Goal: Obtain resource: Download file/media

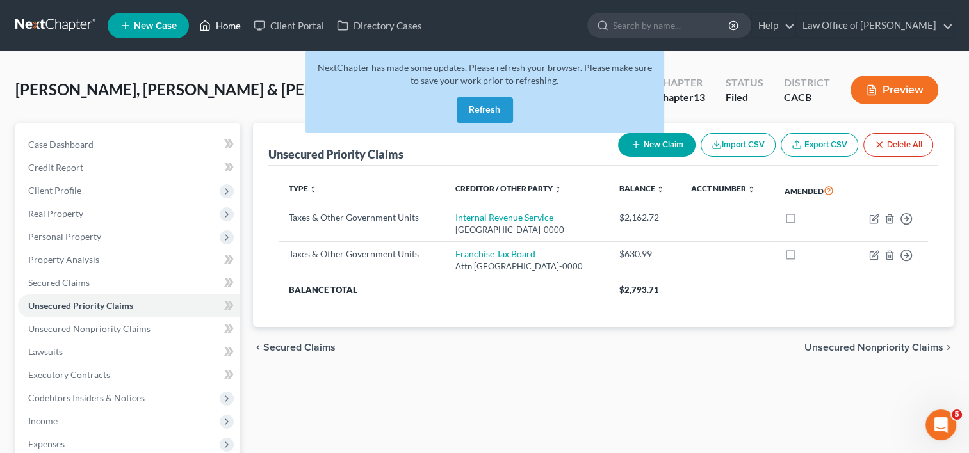
click at [236, 26] on link "Home" at bounding box center [220, 25] width 54 height 23
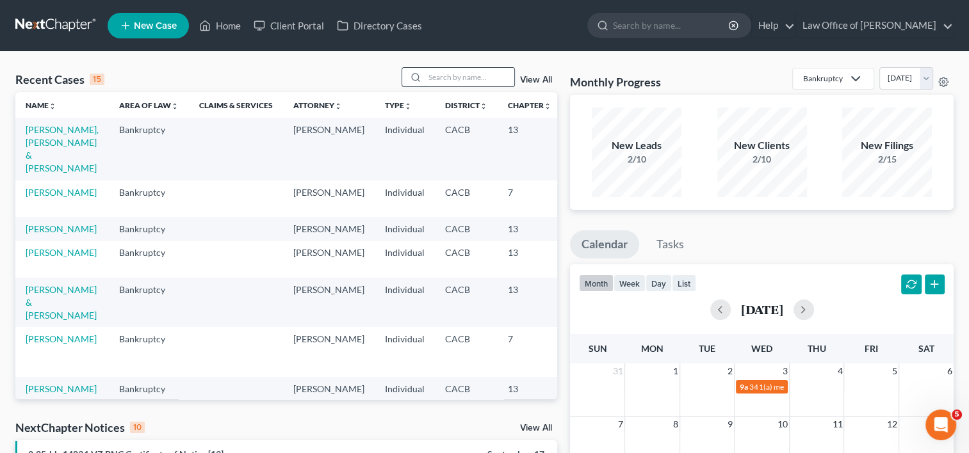
click at [449, 72] on input "search" at bounding box center [469, 77] width 90 height 19
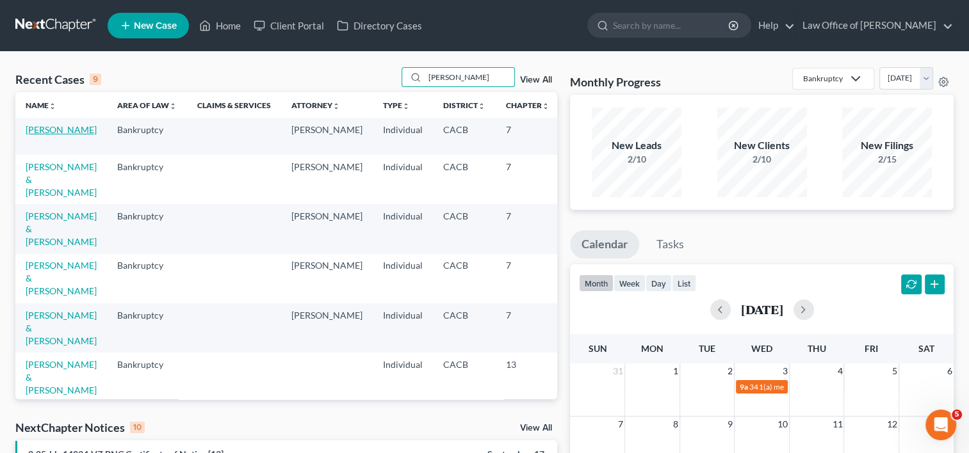
type input "[PERSON_NAME]"
click at [33, 134] on link "[PERSON_NAME]" at bounding box center [61, 129] width 71 height 11
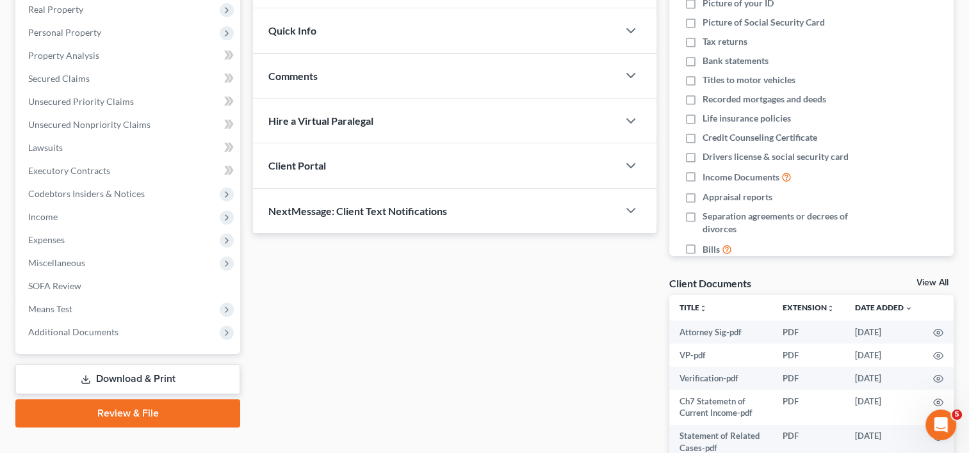
scroll to position [205, 0]
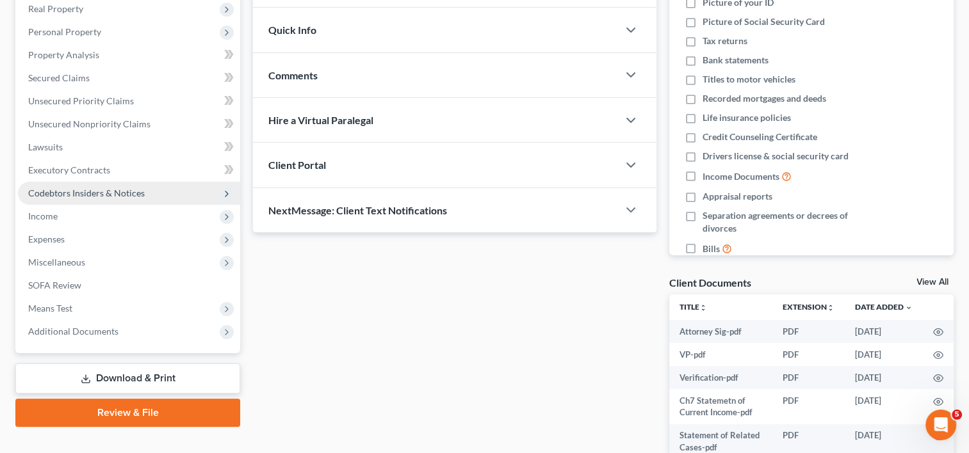
click at [118, 194] on span "Codebtors Insiders & Notices" at bounding box center [86, 193] width 117 height 11
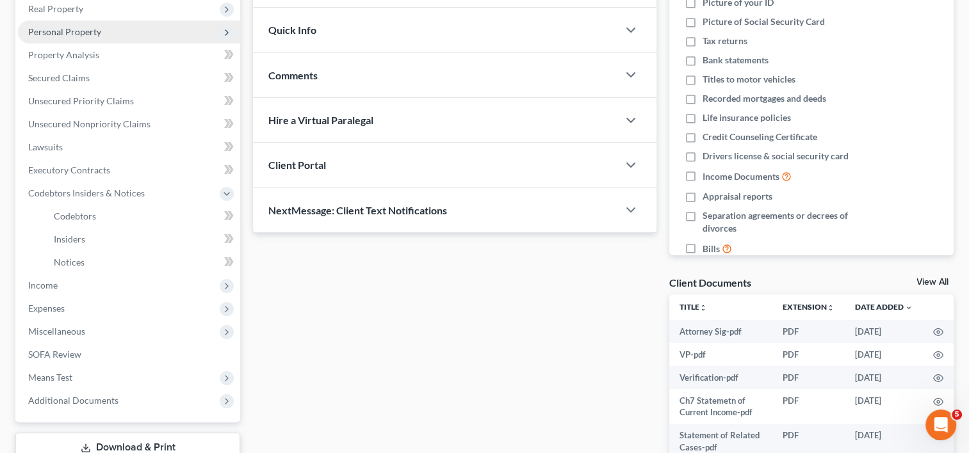
click at [101, 26] on span "Personal Property" at bounding box center [129, 31] width 222 height 23
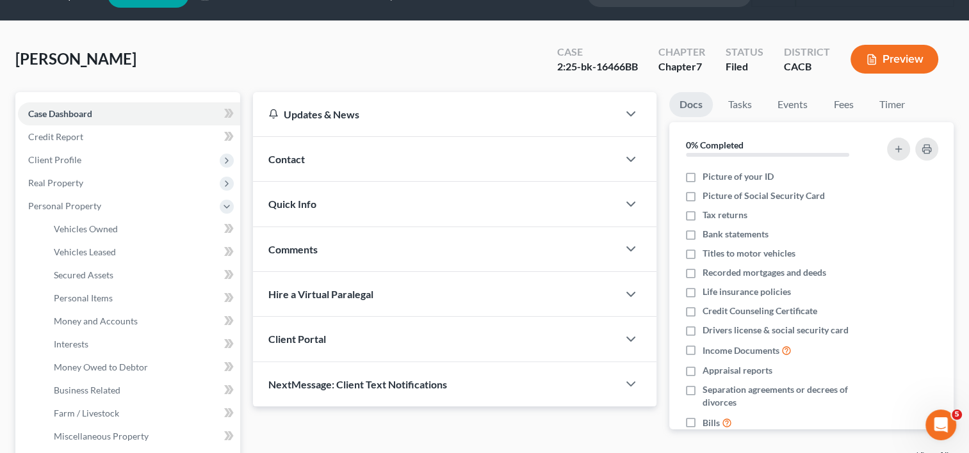
scroll to position [29, 0]
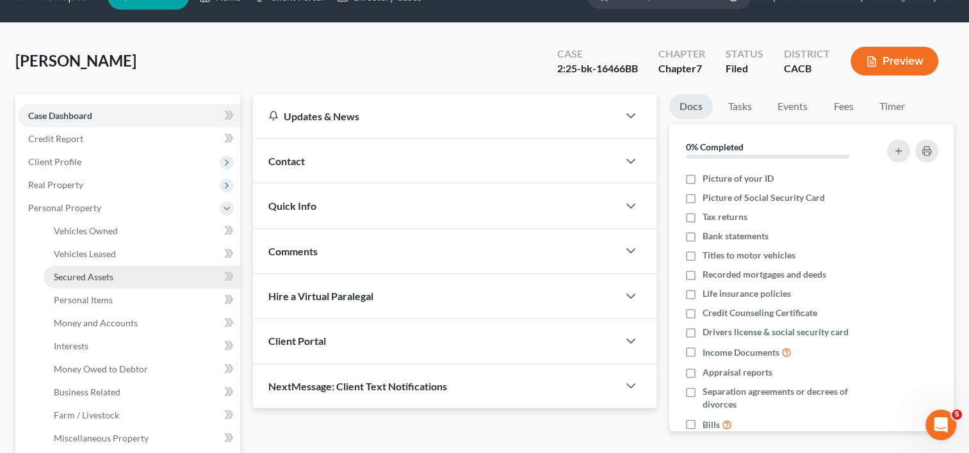
click at [108, 274] on span "Secured Assets" at bounding box center [84, 276] width 60 height 11
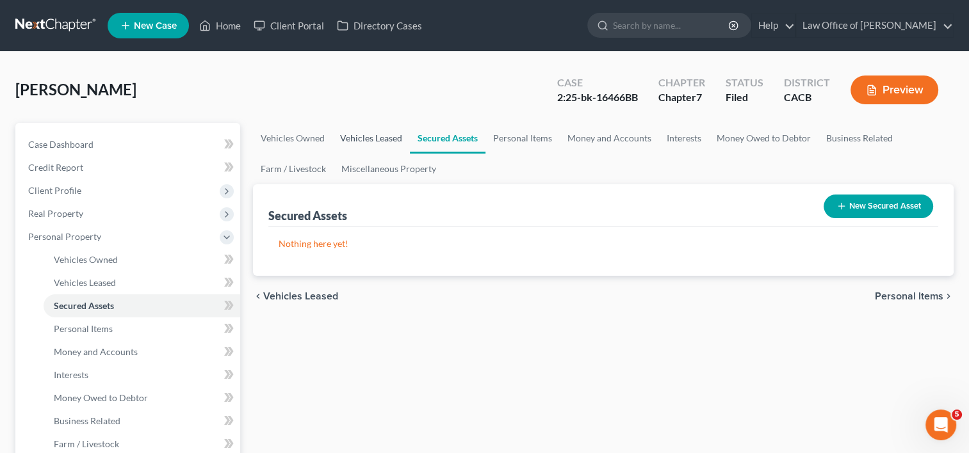
click at [359, 141] on link "Vehicles Leased" at bounding box center [370, 138] width 77 height 31
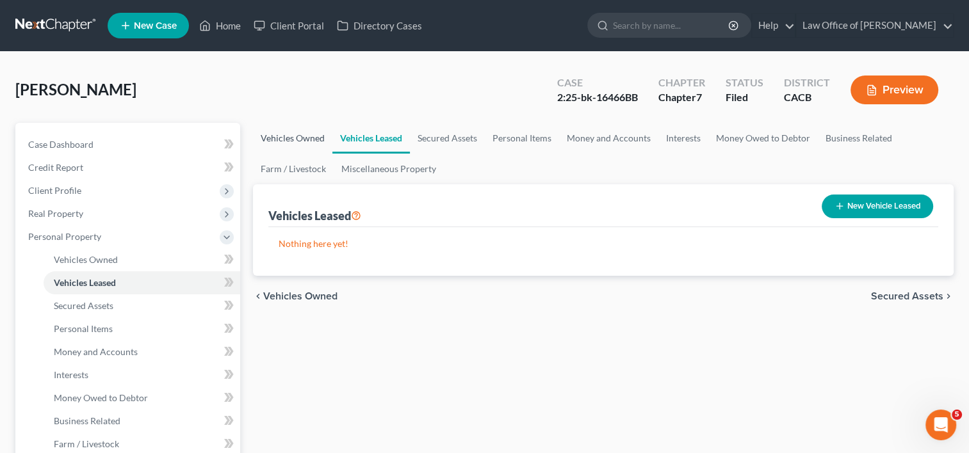
click at [278, 138] on link "Vehicles Owned" at bounding box center [292, 138] width 79 height 31
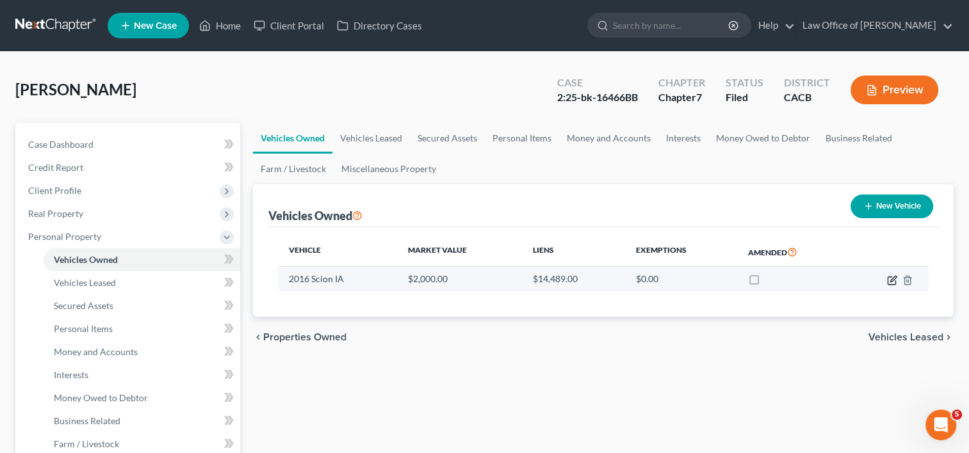
click at [891, 279] on icon "button" at bounding box center [893, 279] width 6 height 6
select select "0"
select select "10"
select select "2"
select select "0"
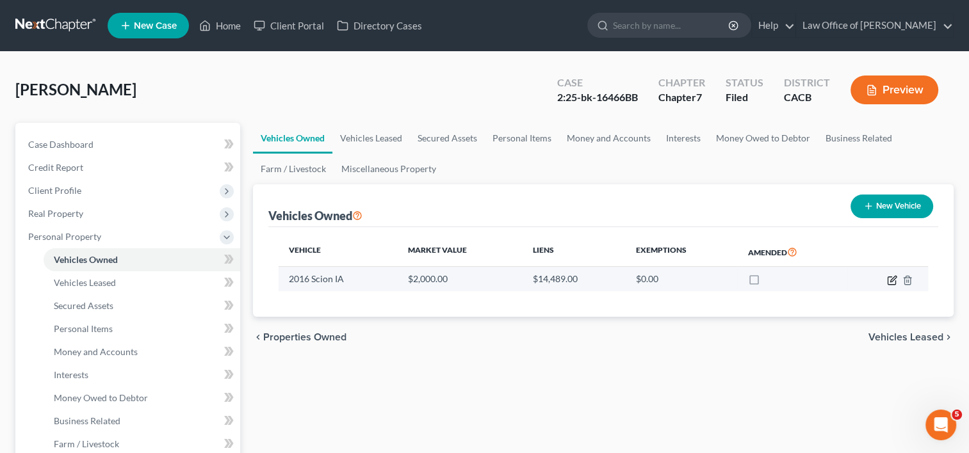
select select "42"
select select "0"
select select "1"
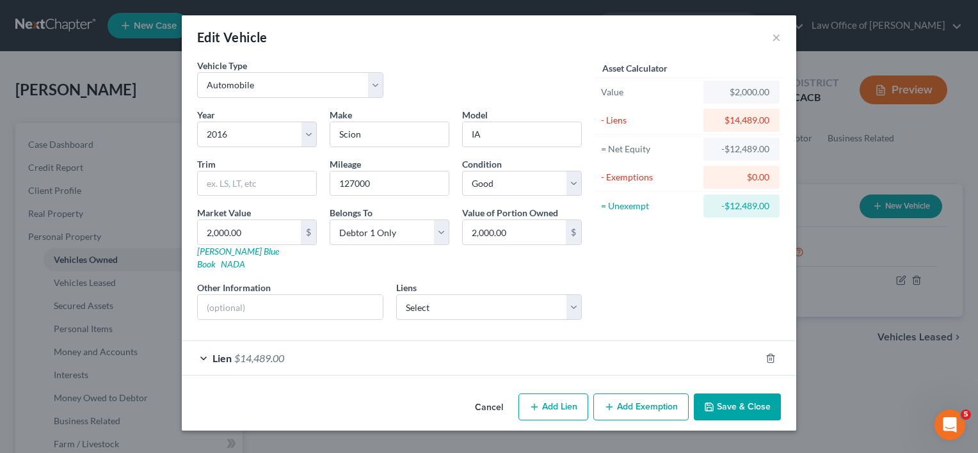
click at [271, 352] on span "$14,489.00" at bounding box center [259, 358] width 50 height 12
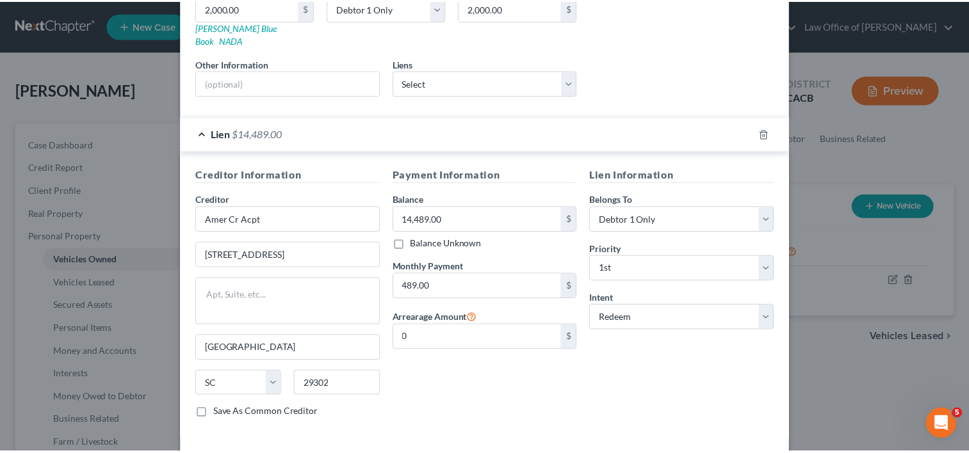
scroll to position [266, 0]
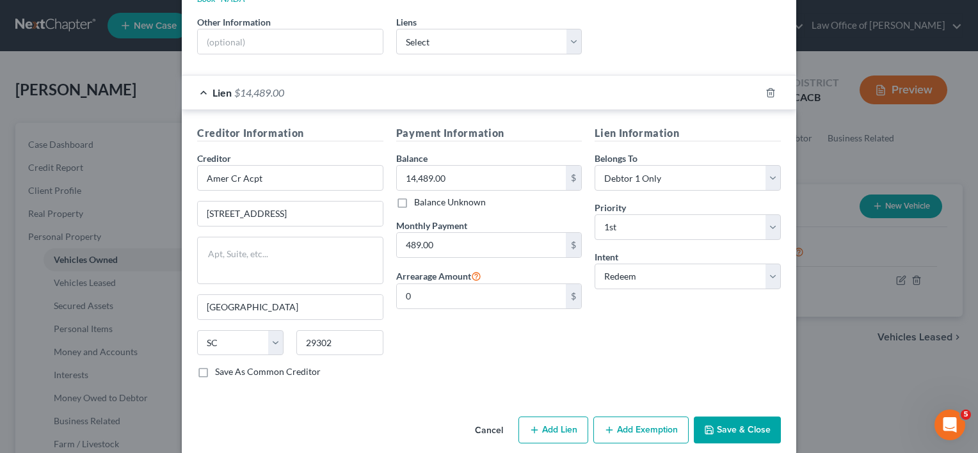
click at [488, 419] on button "Cancel" at bounding box center [489, 431] width 49 height 26
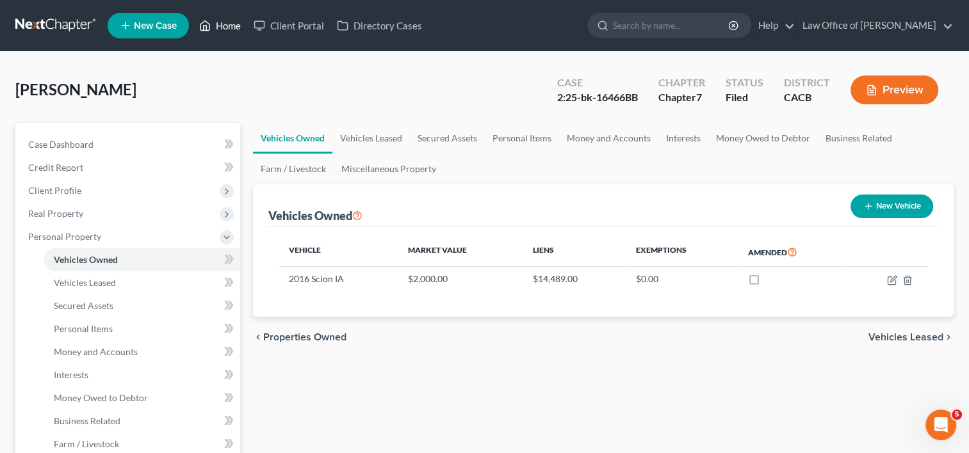
click at [222, 31] on link "Home" at bounding box center [220, 25] width 54 height 23
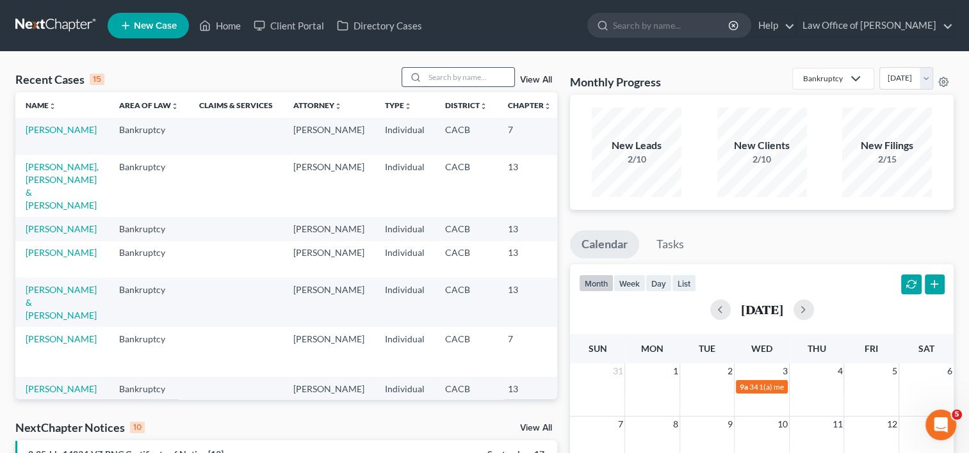
click at [428, 75] on input "search" at bounding box center [469, 77] width 90 height 19
click at [428, 75] on input "C" at bounding box center [469, 77] width 90 height 19
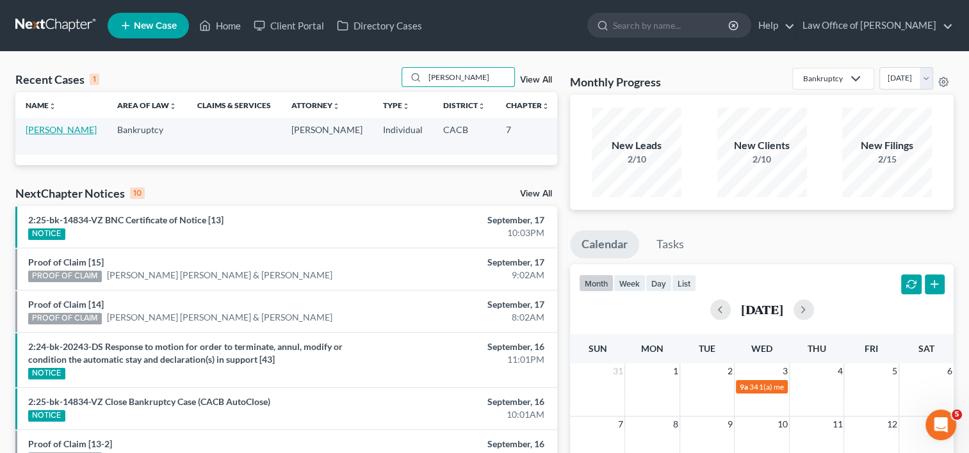
type input "[PERSON_NAME]"
click at [39, 131] on link "[PERSON_NAME]" at bounding box center [61, 129] width 71 height 11
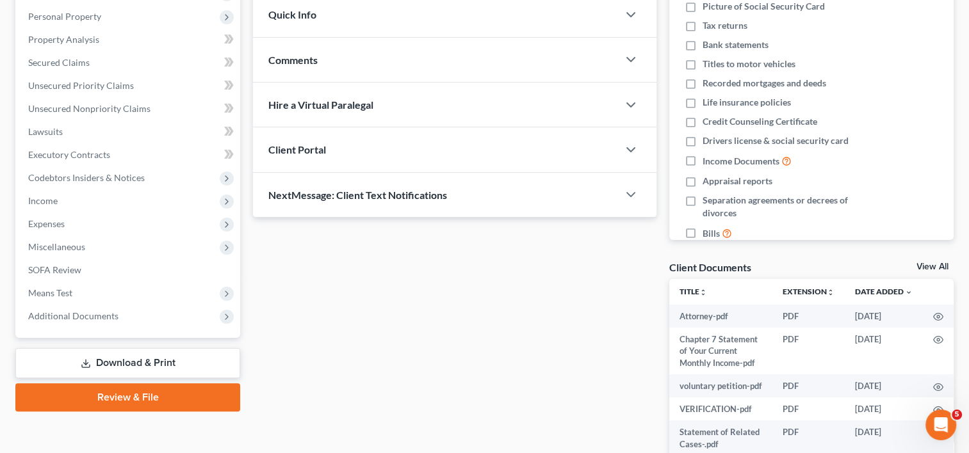
scroll to position [371, 0]
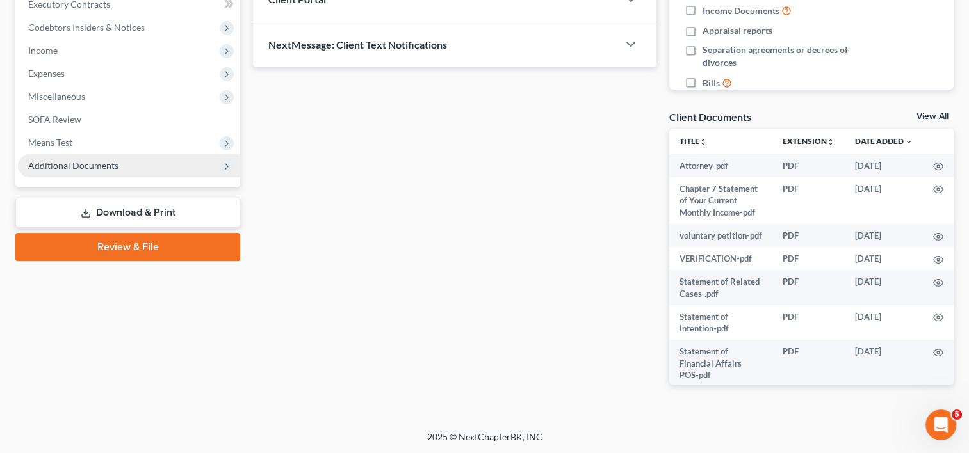
click at [79, 165] on span "Additional Documents" at bounding box center [73, 165] width 90 height 11
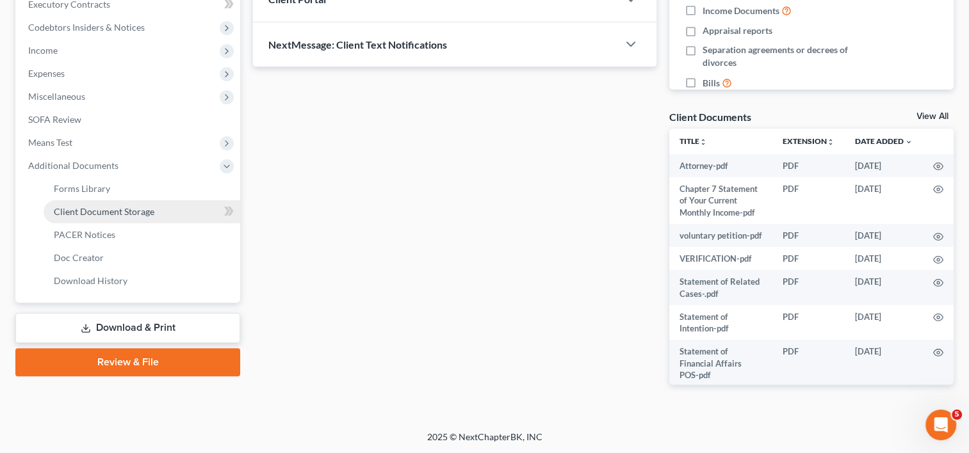
click at [99, 216] on span "Client Document Storage" at bounding box center [104, 211] width 101 height 11
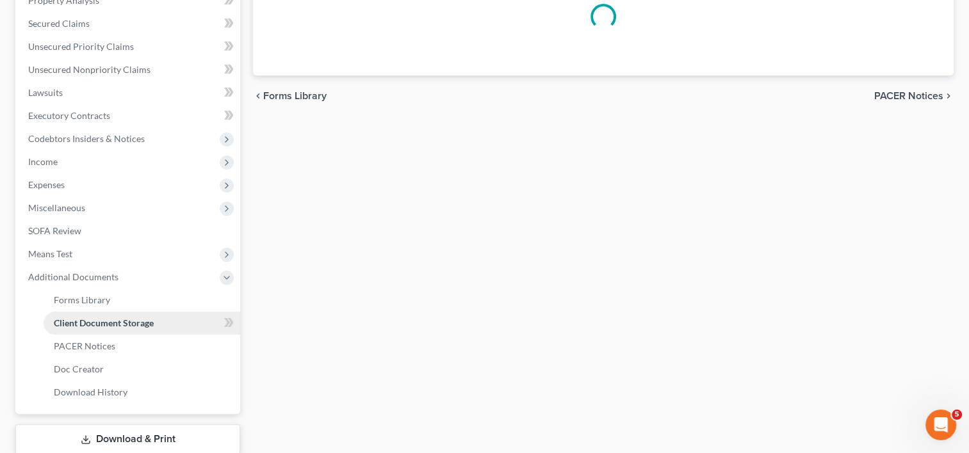
select select "56"
select select "30"
select select "57"
select select "58"
select select "65"
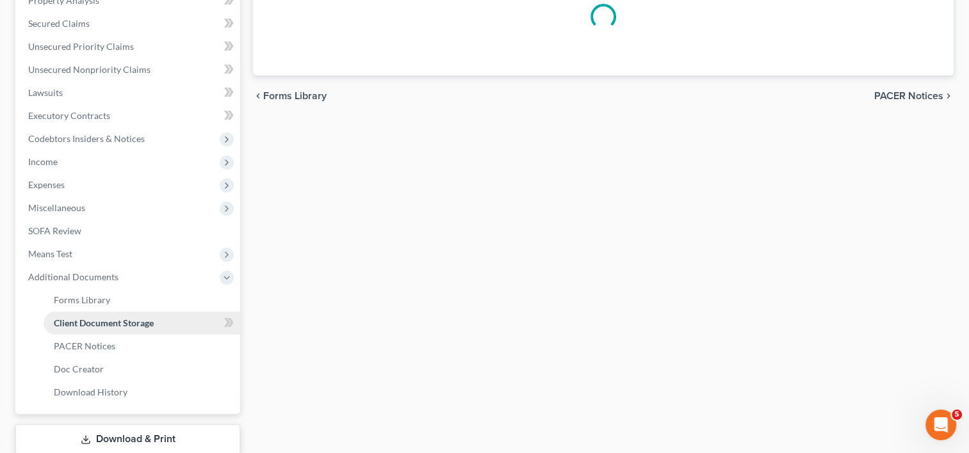
select select "59"
select select "60"
select select "55"
select select "7"
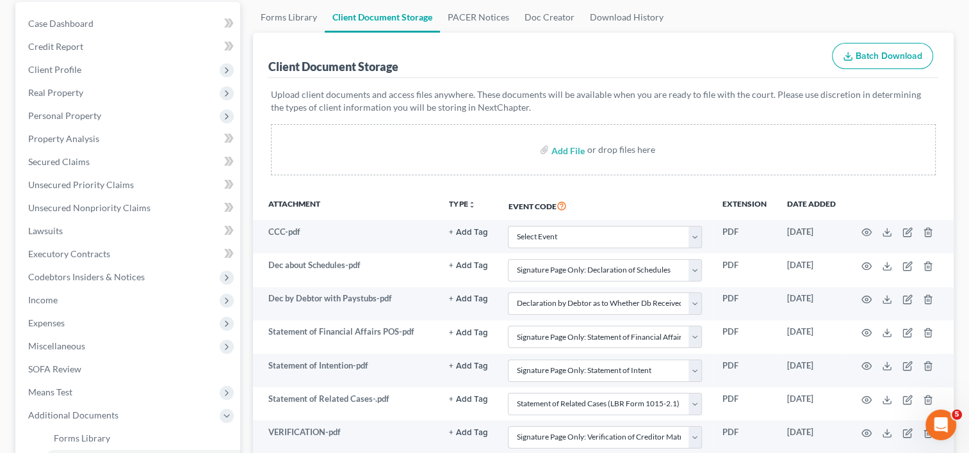
scroll to position [88, 0]
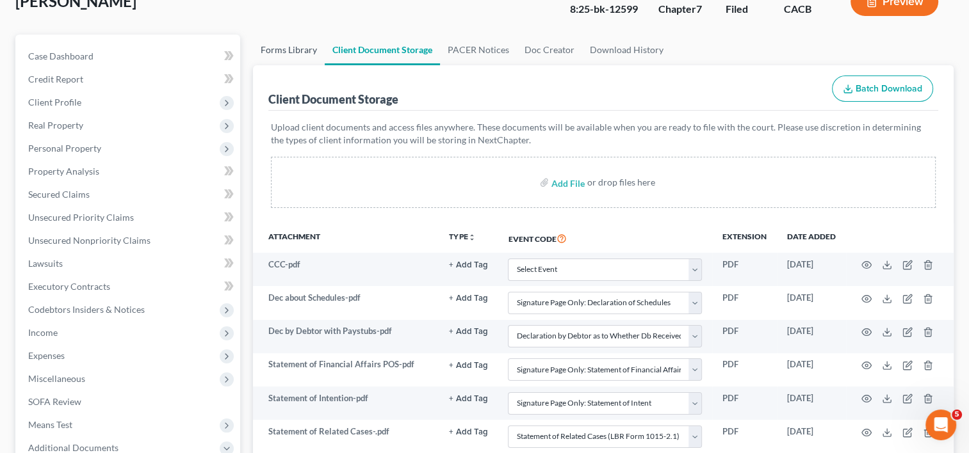
click at [300, 52] on link "Forms Library" at bounding box center [289, 50] width 72 height 31
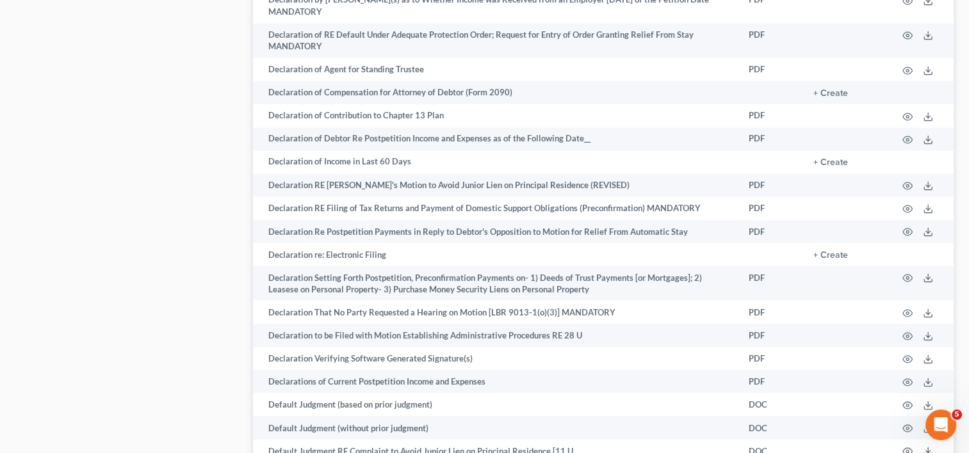
scroll to position [2266, 0]
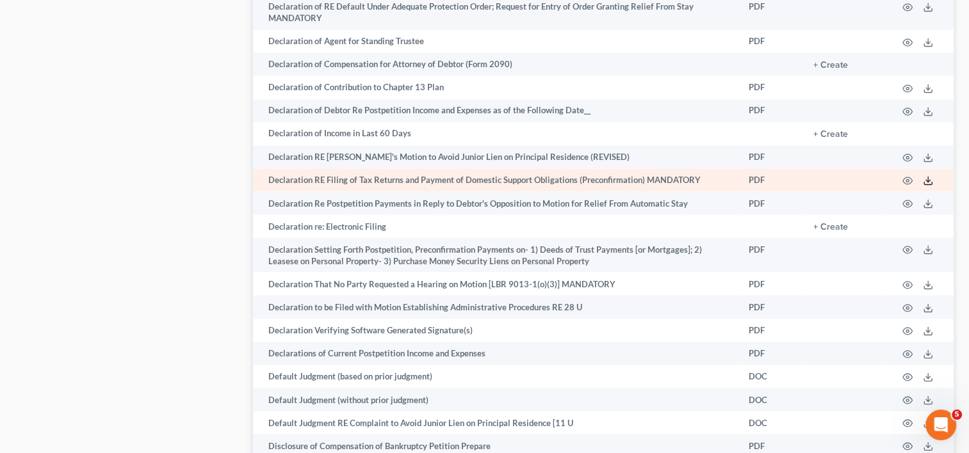
click at [926, 182] on polyline at bounding box center [928, 181] width 4 height 2
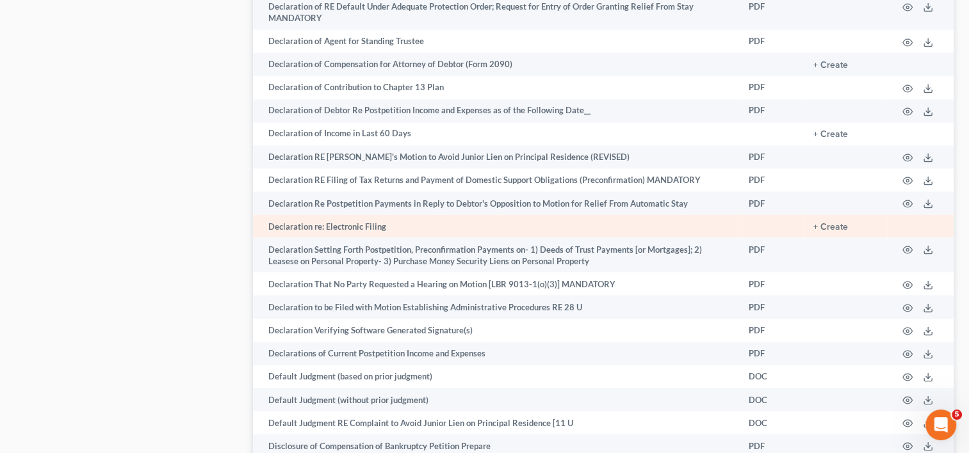
click at [532, 238] on td "Declaration re: Electronic Filing" at bounding box center [495, 225] width 485 height 23
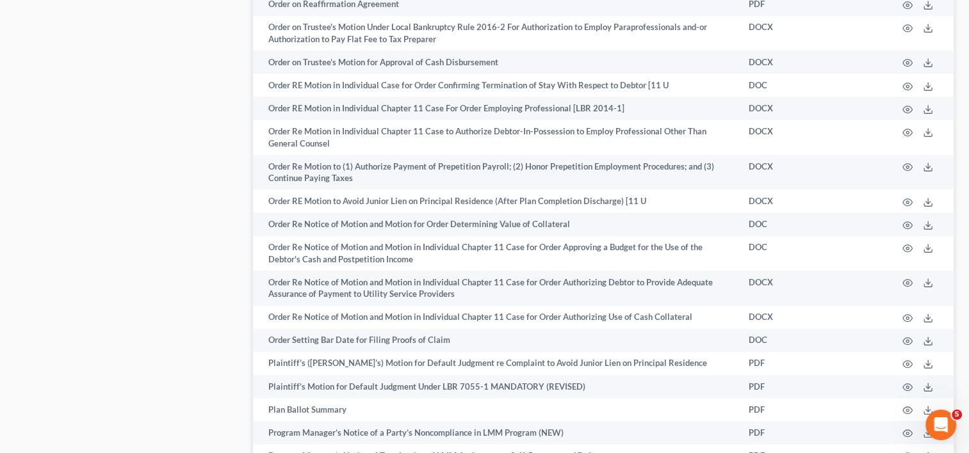
scroll to position [2238, 0]
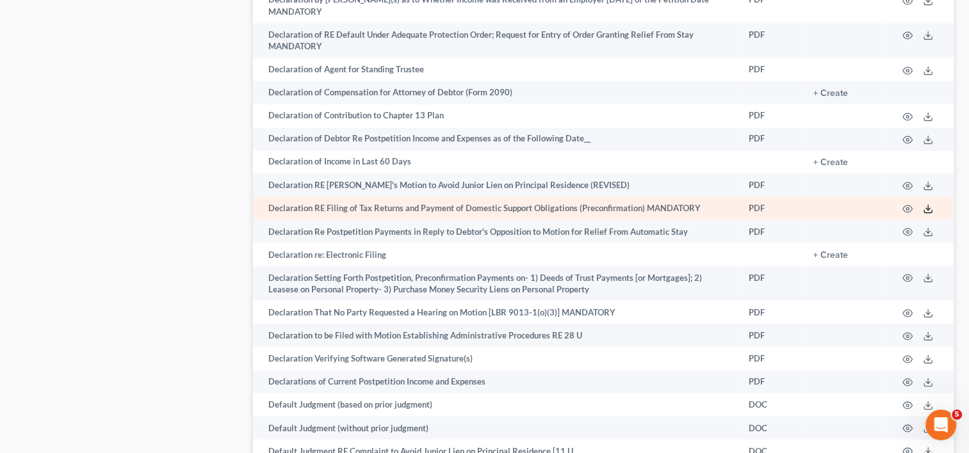
click at [930, 214] on icon at bounding box center [928, 209] width 10 height 10
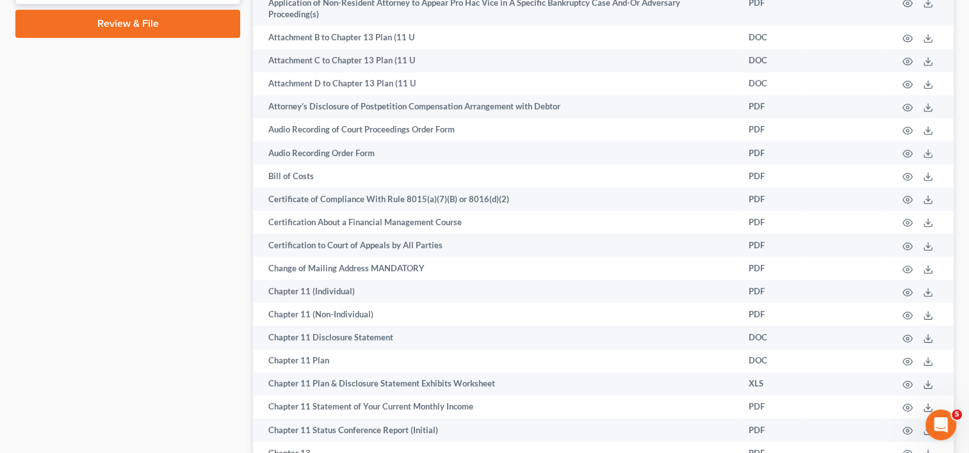
scroll to position [0, 0]
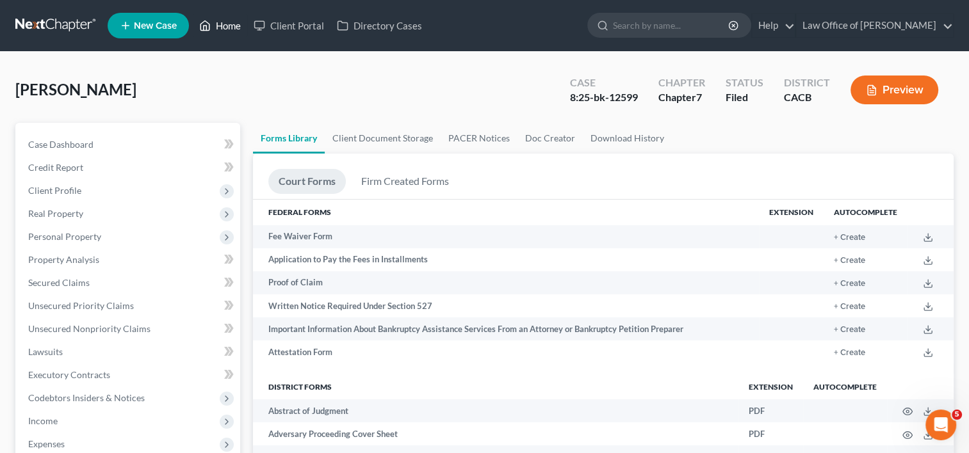
click at [233, 22] on link "Home" at bounding box center [220, 25] width 54 height 23
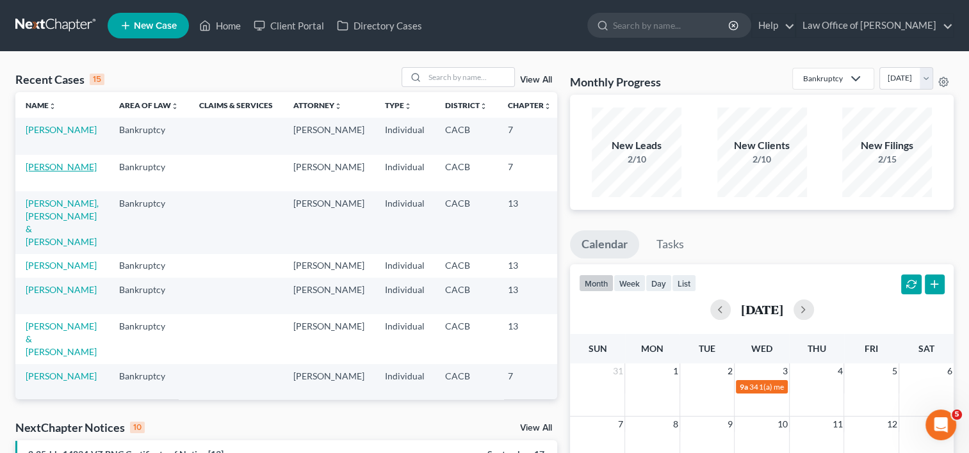
click at [34, 172] on td "[PERSON_NAME]" at bounding box center [61, 173] width 93 height 36
click at [35, 168] on link "[PERSON_NAME]" at bounding box center [61, 166] width 71 height 11
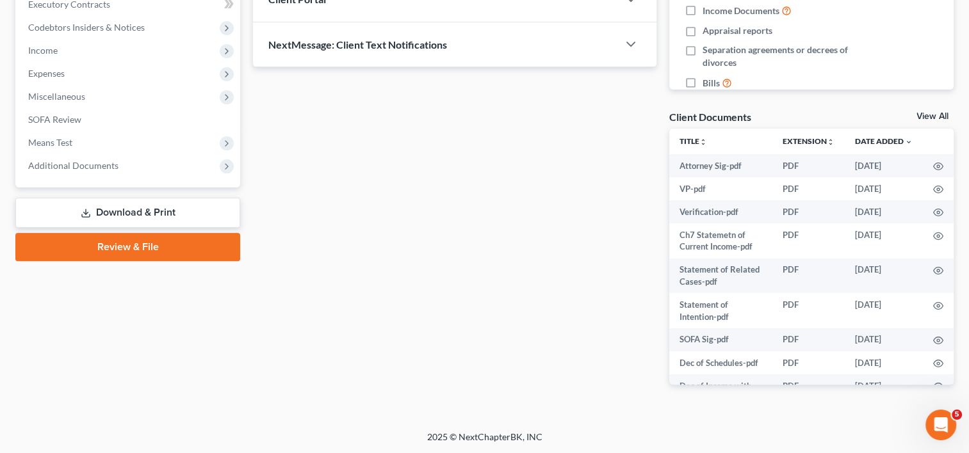
scroll to position [315, 0]
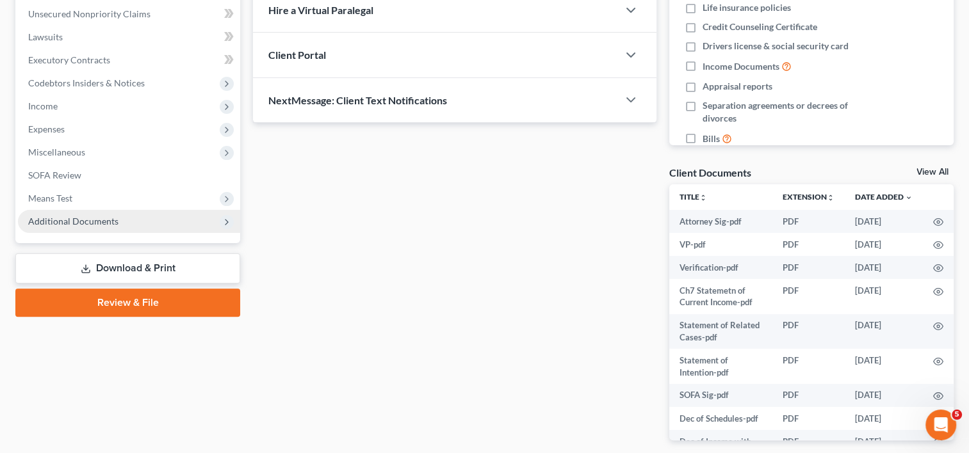
click at [92, 225] on span "Additional Documents" at bounding box center [73, 221] width 90 height 11
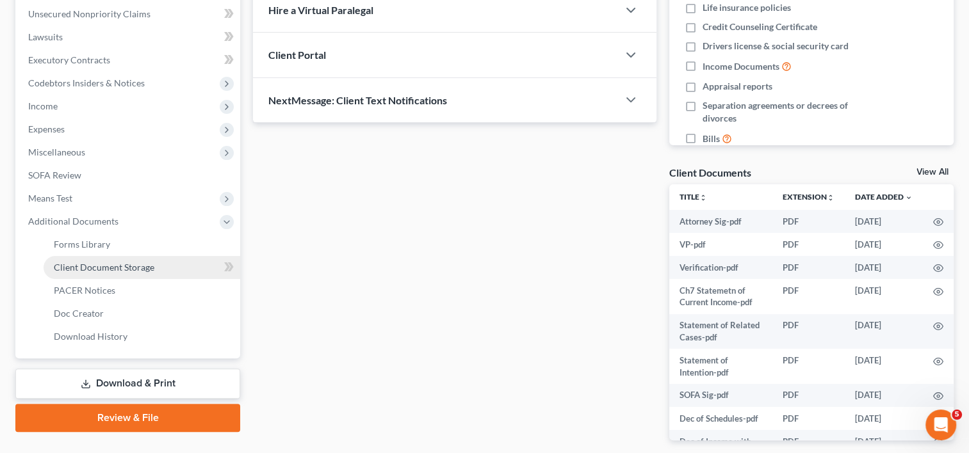
click at [133, 264] on span "Client Document Storage" at bounding box center [104, 267] width 101 height 11
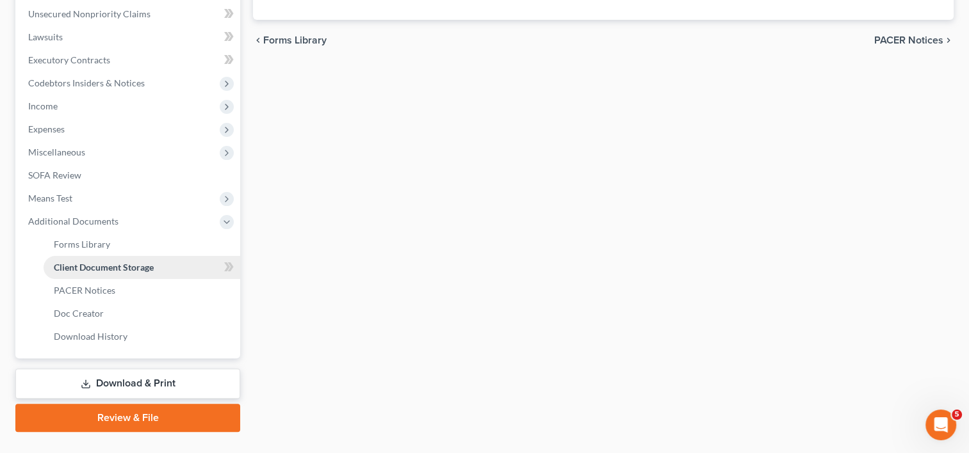
scroll to position [217, 0]
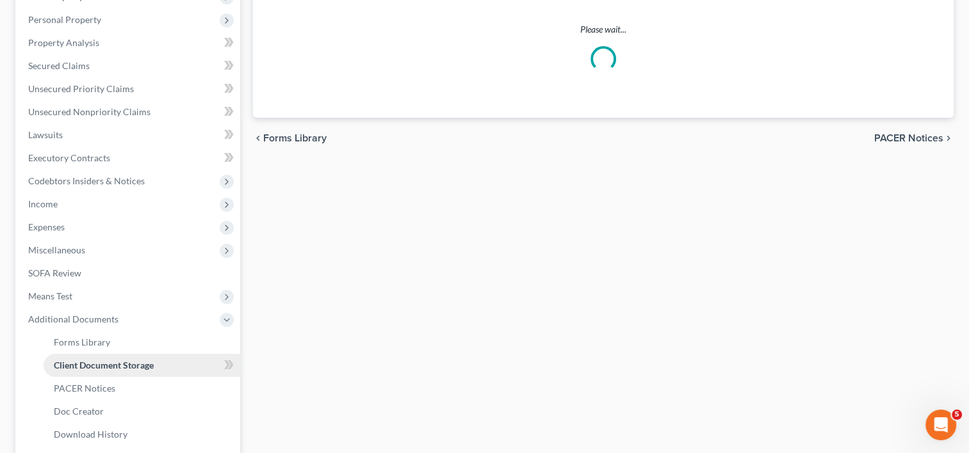
select select "30"
select select "56"
select select "57"
select select "58"
select select "65"
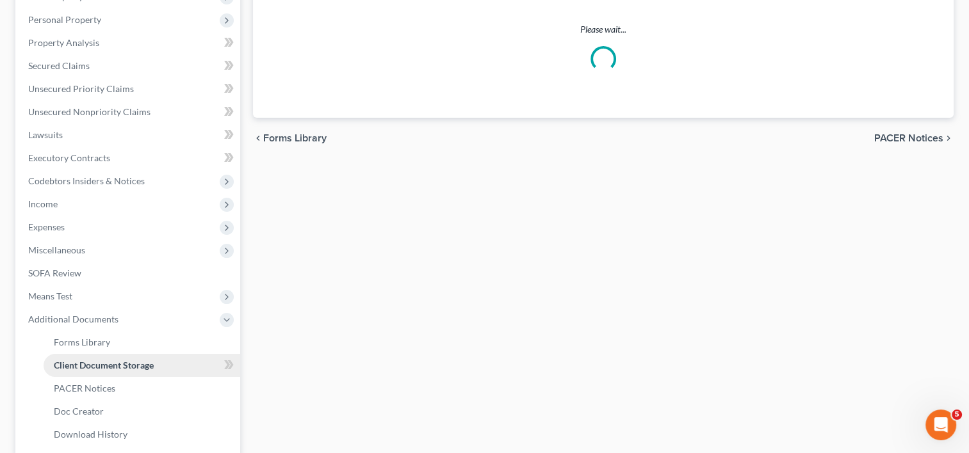
select select "55"
select select "59"
select select "60"
select select "7"
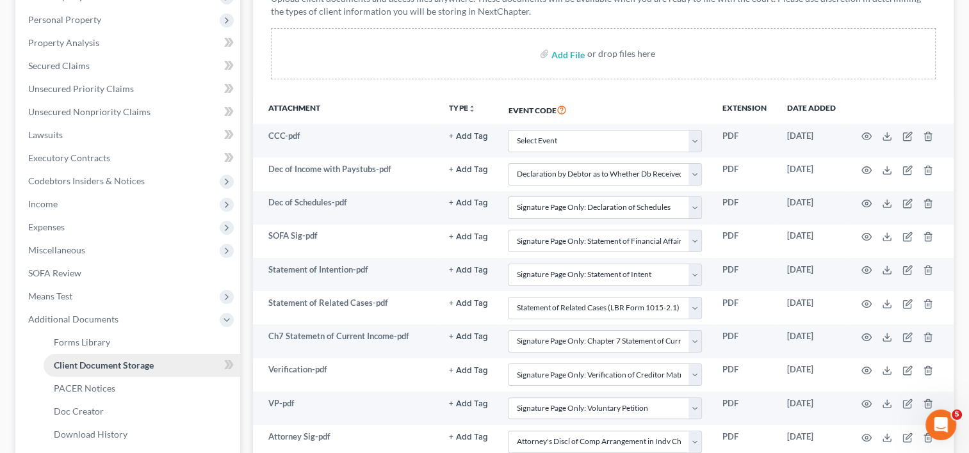
scroll to position [0, 0]
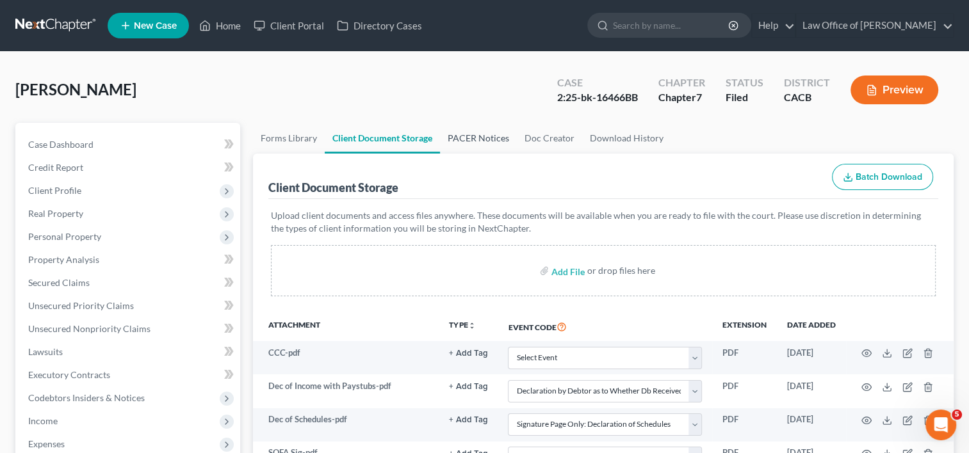
click at [481, 134] on link "PACER Notices" at bounding box center [478, 138] width 77 height 31
